Goal: Navigation & Orientation: Go to known website

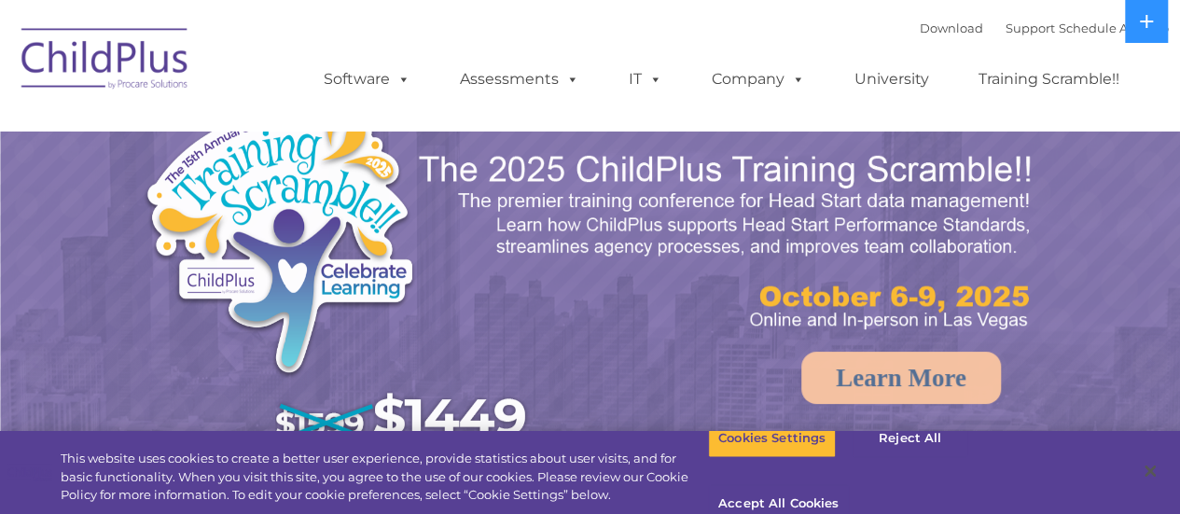
select select "MEDIUM"
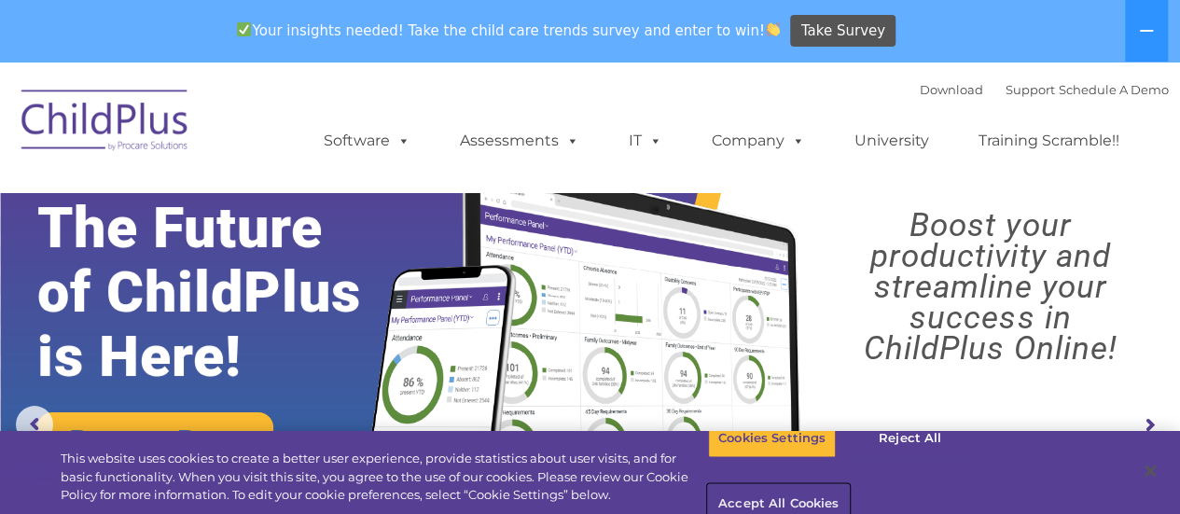
click at [849, 485] on button "Accept All Cookies" at bounding box center [778, 504] width 141 height 39
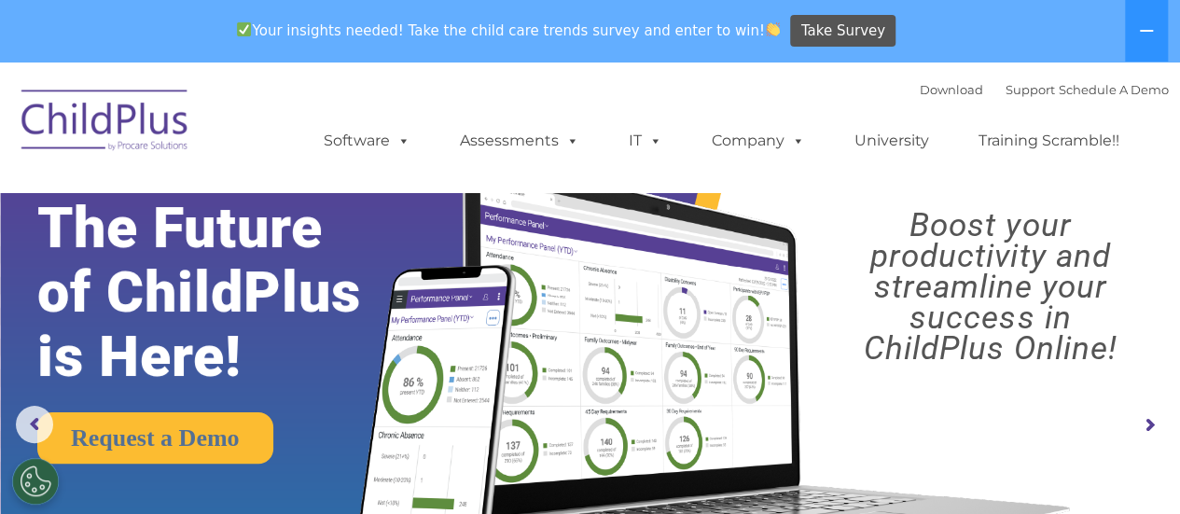
click at [116, 122] on img at bounding box center [105, 123] width 187 height 93
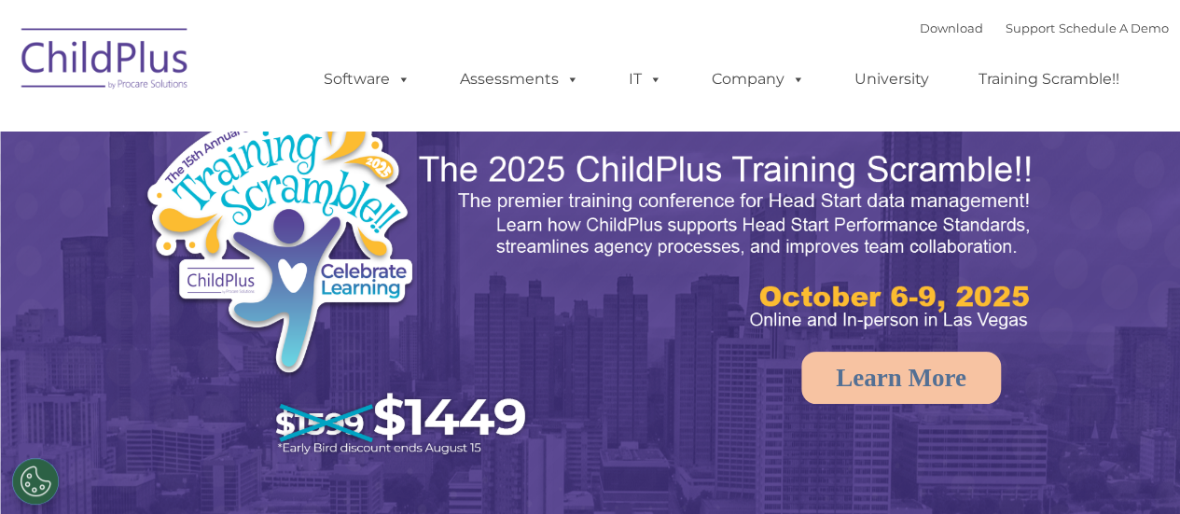
select select "MEDIUM"
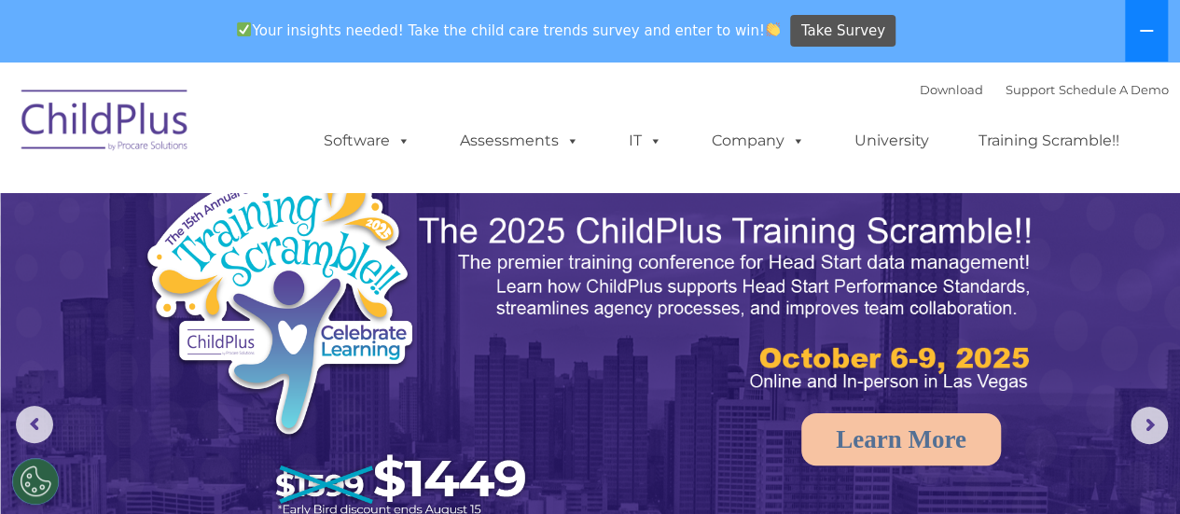
click at [1143, 24] on icon at bounding box center [1146, 30] width 15 height 15
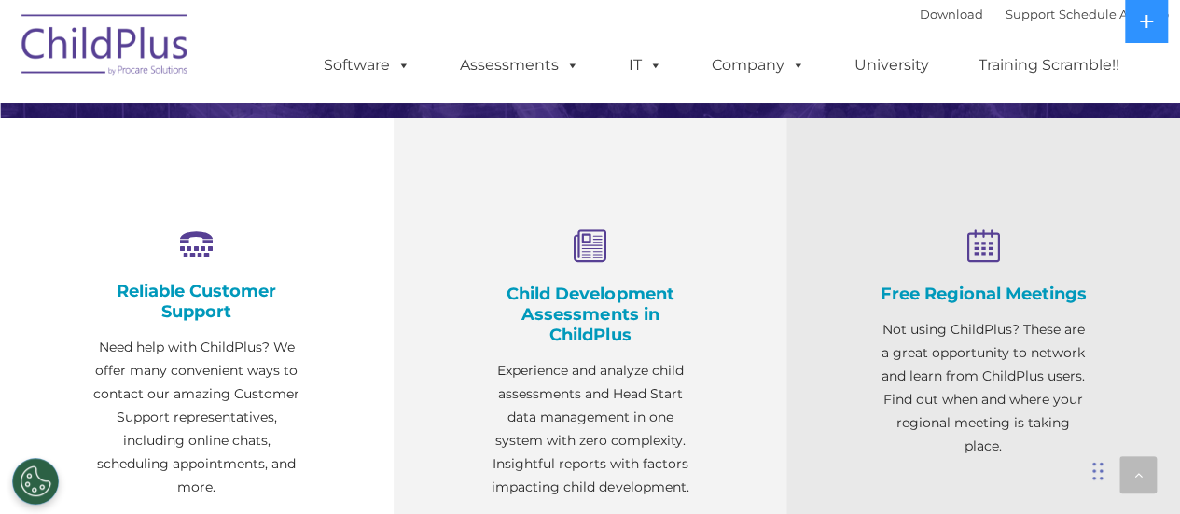
scroll to position [644, 0]
